Goal: Book appointment/travel/reservation

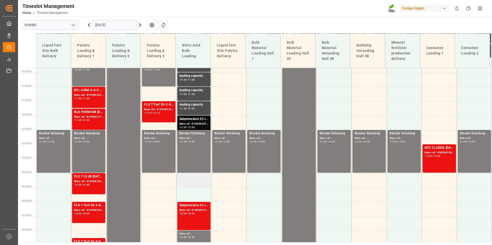
scroll to position [317, 0]
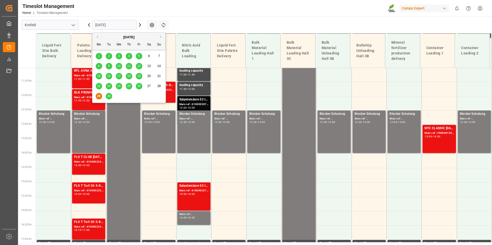
click at [115, 23] on input "[DATE]" at bounding box center [114, 25] width 45 height 10
click at [109, 100] on div "29 30 1 2 3 4 5" at bounding box center [129, 96] width 70 height 10
click at [109, 100] on div "30" at bounding box center [109, 96] width 6 height 6
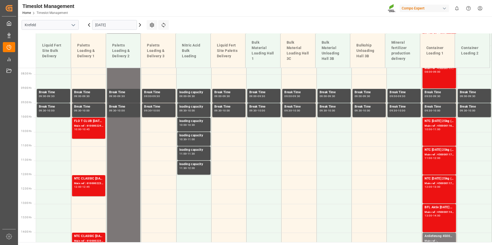
scroll to position [163, 0]
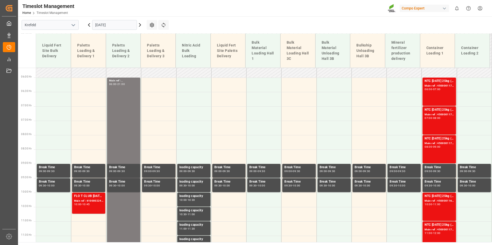
click at [88, 23] on icon at bounding box center [89, 25] width 6 height 6
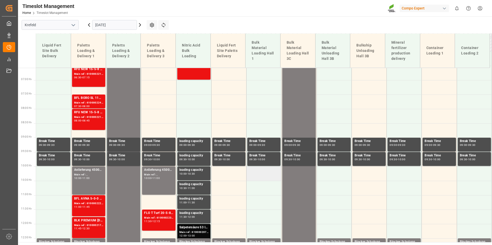
scroll to position [189, 0]
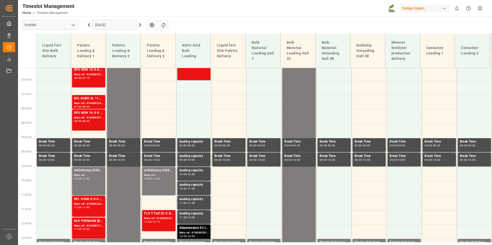
click at [115, 27] on input "[DATE]" at bounding box center [114, 25] width 45 height 10
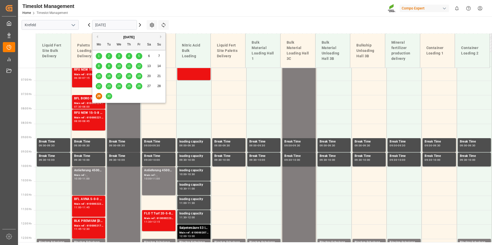
click at [106, 98] on div "30" at bounding box center [109, 96] width 6 height 6
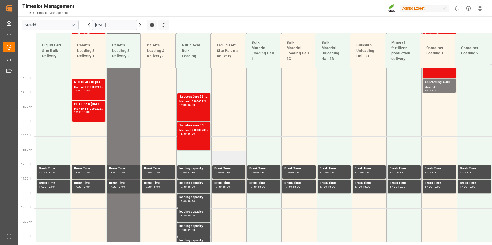
scroll to position [420, 0]
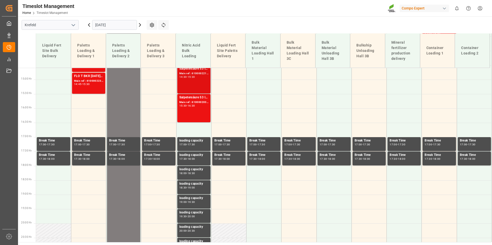
click at [188, 73] on div "Main ref : 6100002215, 2000001740" at bounding box center [193, 74] width 29 height 4
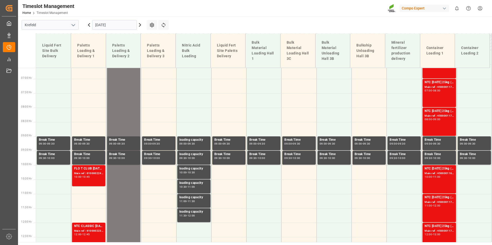
scroll to position [189, 0]
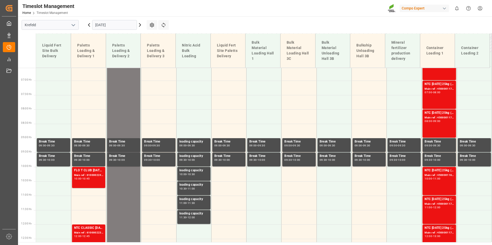
click at [111, 25] on input "[DATE]" at bounding box center [114, 25] width 45 height 10
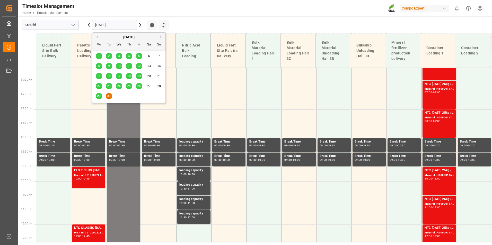
click at [101, 96] on div "29" at bounding box center [99, 96] width 6 height 6
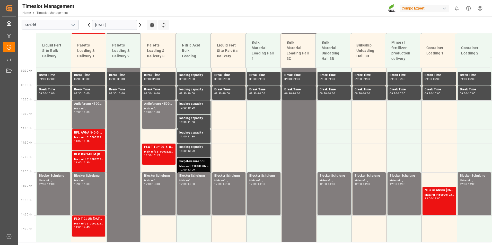
scroll to position [292, 0]
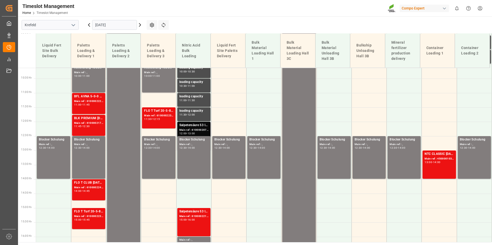
click at [199, 130] on div "Main ref : 6100002070, 2000001559" at bounding box center [193, 130] width 29 height 4
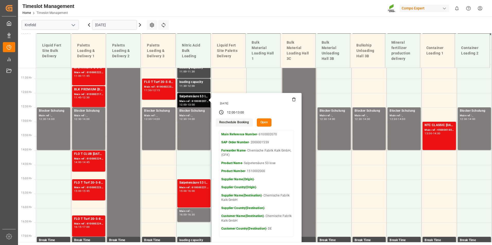
scroll to position [369, 0]
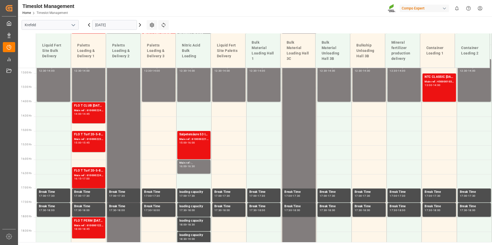
click at [192, 148] on div "Salpetersäure 53 lose Main ref : 6100002214, 2000001741 15:00 - 16:00" at bounding box center [193, 145] width 29 height 26
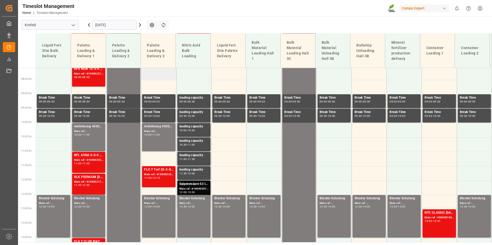
scroll to position [234, 0]
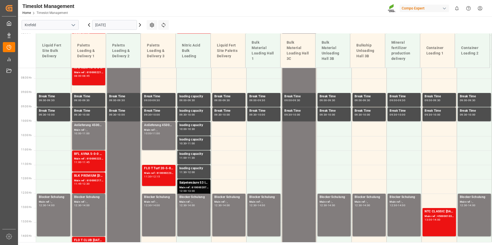
click at [141, 24] on icon at bounding box center [140, 25] width 6 height 6
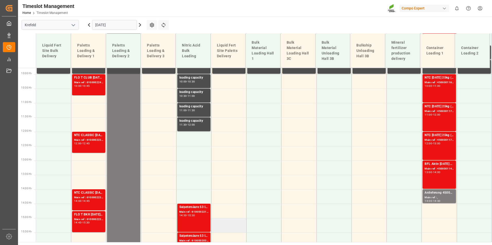
scroll to position [372, 0]
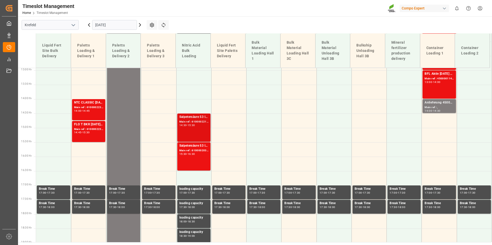
click at [198, 124] on div "Main ref : 6100002215, 2000001740" at bounding box center [193, 122] width 29 height 4
click at [195, 125] on div "15:30" at bounding box center [191, 125] width 7 height 2
click at [200, 146] on div "Salpetersäure 53 lose" at bounding box center [193, 146] width 29 height 5
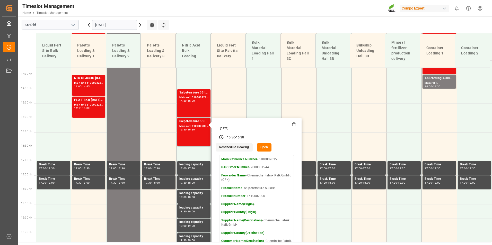
scroll to position [337, 0]
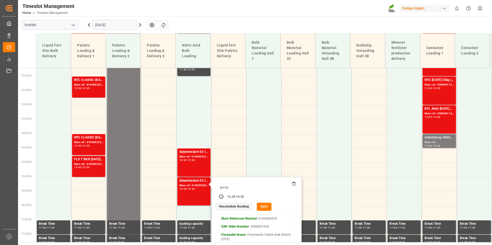
click at [125, 24] on input "[DATE]" at bounding box center [114, 25] width 45 height 10
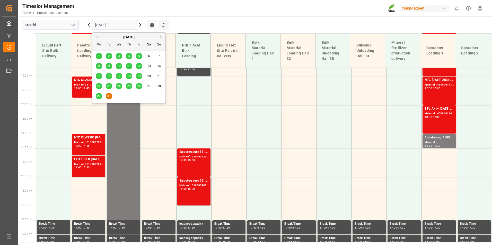
click at [160, 37] on button "Next Month" at bounding box center [161, 36] width 3 height 3
click at [97, 35] on button "Previous Month" at bounding box center [96, 36] width 3 height 3
click at [101, 97] on div "29" at bounding box center [99, 96] width 6 height 6
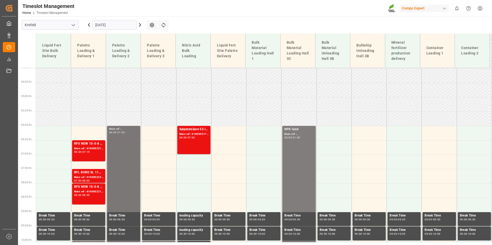
scroll to position [140, 0]
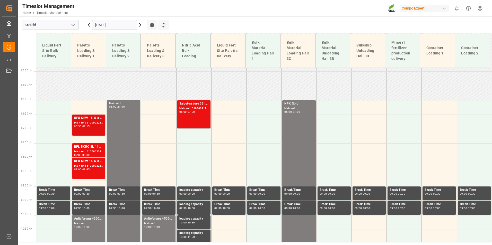
click at [76, 126] on div "06:30" at bounding box center [77, 126] width 7 height 2
click at [78, 172] on div "RFU NEW 15-5-8 1200kg Beist. Premix BBBLK PREMIUM [DATE] 25kg(x40)D,EN,PL,FNLBT…" at bounding box center [88, 168] width 29 height 19
click at [91, 124] on div "Main ref : 6100002210, 2000001368 2000001243" at bounding box center [88, 123] width 29 height 4
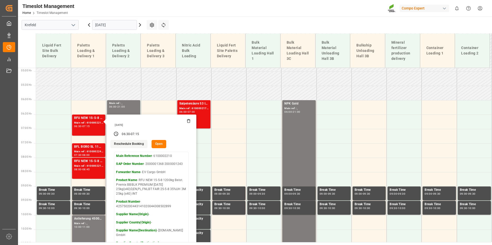
click at [188, 121] on icon at bounding box center [188, 121] width 4 height 4
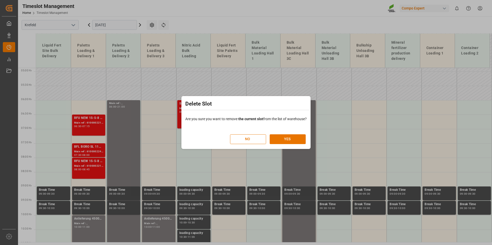
click at [289, 133] on div "NO YES" at bounding box center [268, 136] width 76 height 15
click at [291, 138] on button "YES" at bounding box center [288, 140] width 36 height 10
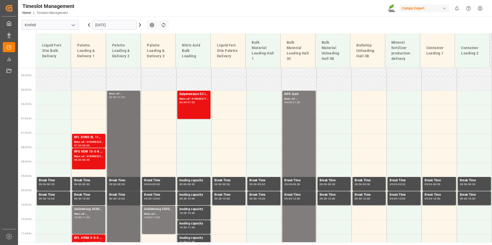
scroll to position [157, 0]
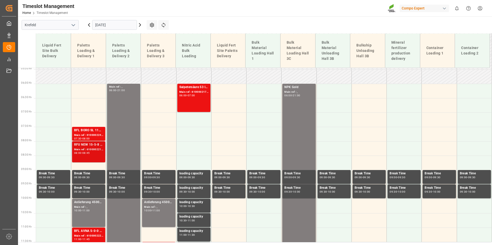
click at [88, 143] on div "RFU NEW 15-5-8 1200kg Beist. Premix BBBLK PREMIUM [DATE] 25kg(x40)D,EN,PL,FNLBT…" at bounding box center [88, 144] width 29 height 5
click at [90, 135] on div "Main ref : 6100002247, 2000001180" at bounding box center [88, 135] width 29 height 4
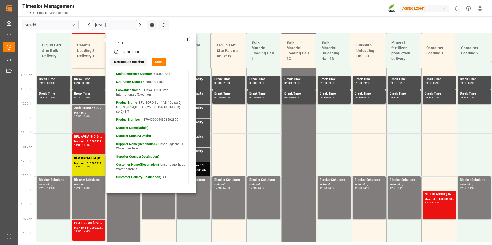
scroll to position [260, 0]
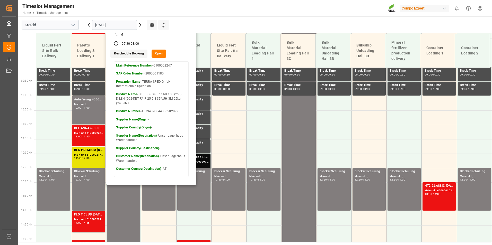
click at [162, 31] on div "Refresh Time Slots" at bounding box center [164, 26] width 12 height 13
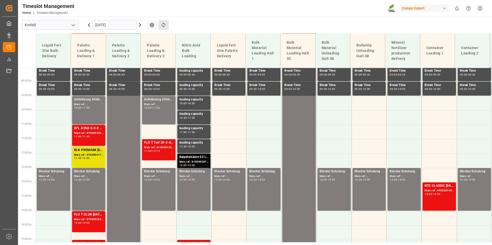
click at [162, 28] on button "Refresh Time Slots" at bounding box center [163, 25] width 11 height 10
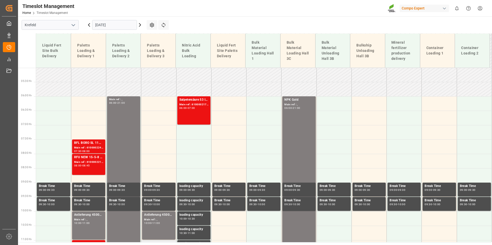
scroll to position [140, 0]
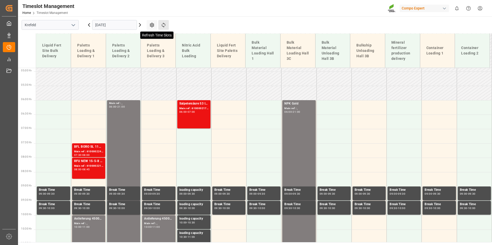
click at [166, 26] on icon at bounding box center [163, 24] width 5 height 5
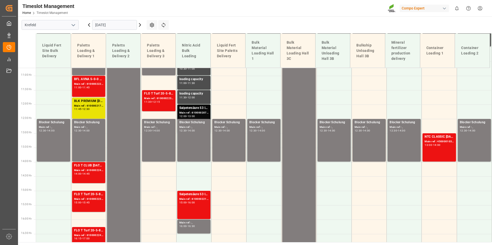
scroll to position [295, 0]
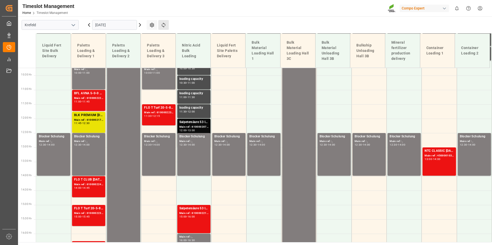
click at [166, 25] on button "Refresh Time Slots" at bounding box center [163, 25] width 11 height 10
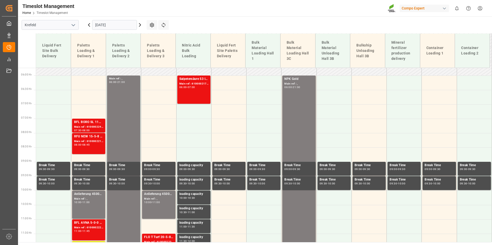
scroll to position [140, 0]
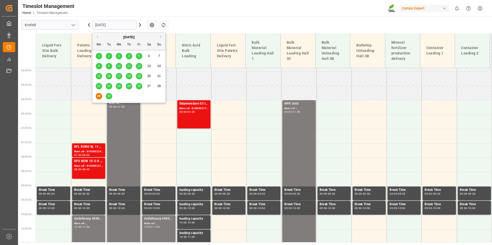
click at [134, 22] on input "[DATE]" at bounding box center [114, 25] width 45 height 10
click at [110, 100] on div "29 30 1 2 3 4 5" at bounding box center [129, 96] width 70 height 10
click at [109, 100] on div "29 30 1 2 3 4 5" at bounding box center [129, 96] width 70 height 10
click at [106, 97] on div "30" at bounding box center [109, 96] width 6 height 6
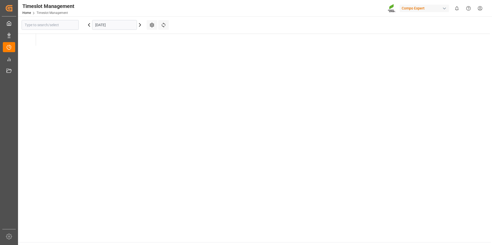
type input "Krefeld"
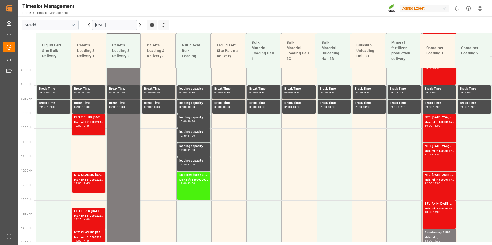
scroll to position [243, 0]
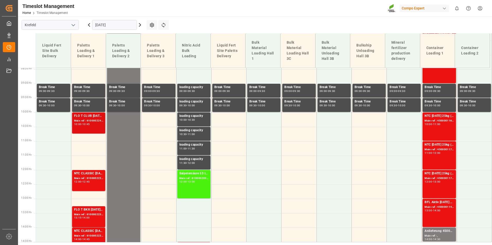
click at [91, 117] on div "FLO T CLUB [DATE] 25kg (x40) INT" at bounding box center [88, 116] width 29 height 5
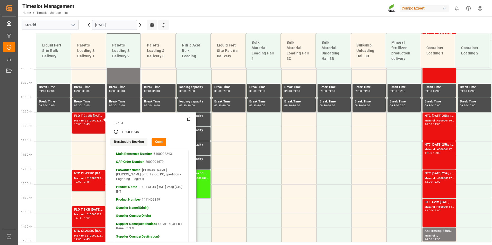
scroll to position [269, 0]
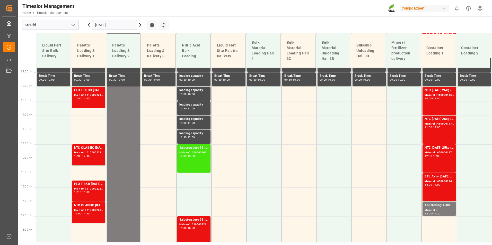
click at [203, 163] on div "Salpetersäure 53 lose Main ref : 6100002090, 2000001595 12:00 - 13:00" at bounding box center [193, 159] width 29 height 26
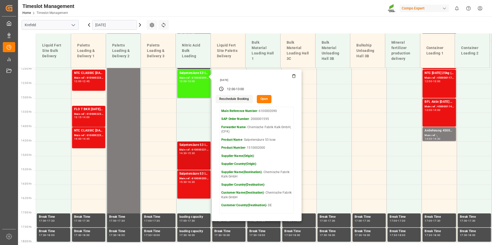
scroll to position [346, 0]
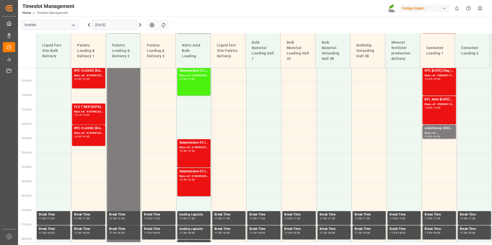
click at [194, 154] on div "Salpetersäure 53 lose Main ref : 6100002215, 2000001740 14:30 - 15:30" at bounding box center [193, 153] width 29 height 26
click at [205, 177] on div "Main ref : 6100002035, 2000001544" at bounding box center [193, 176] width 29 height 4
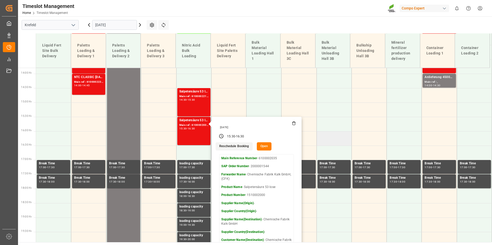
scroll to position [398, 0]
